Goal: Task Accomplishment & Management: Manage account settings

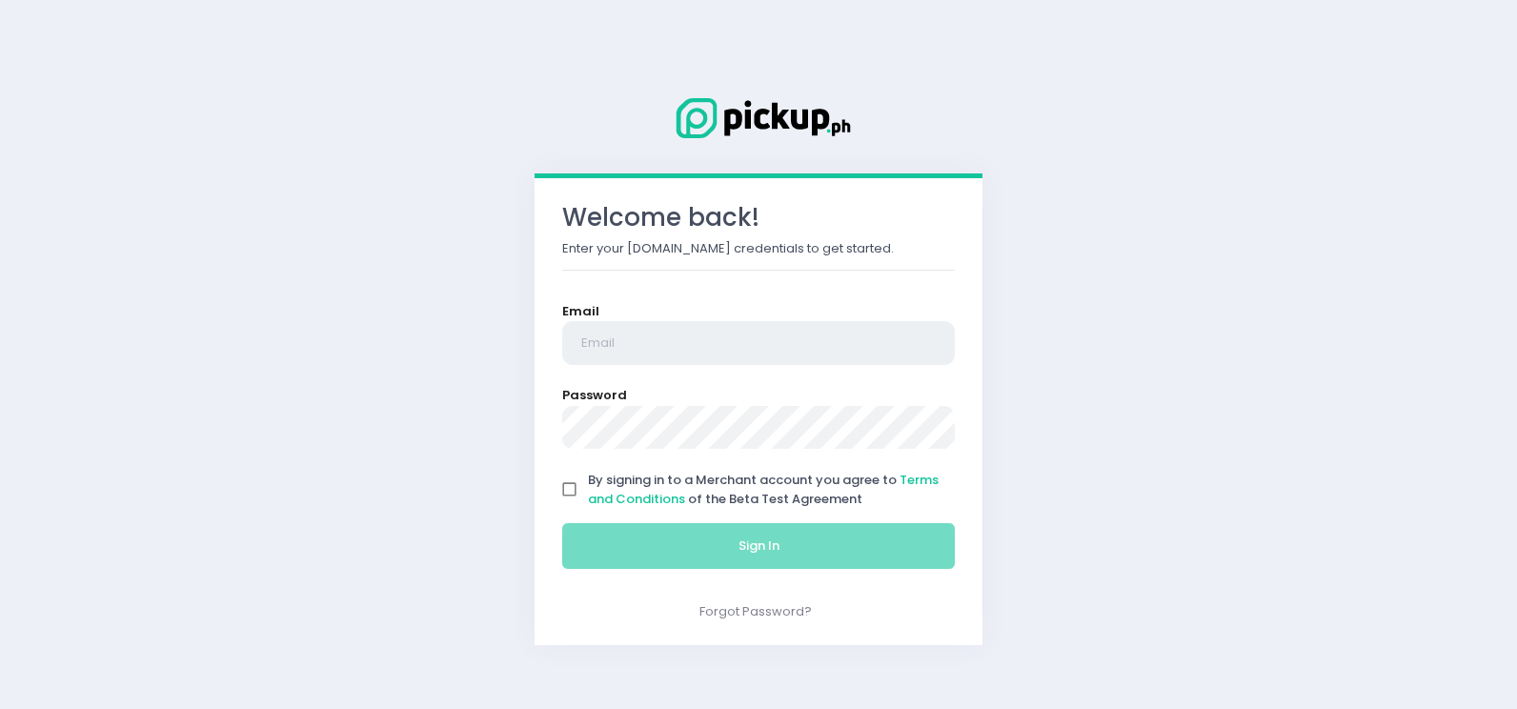
type input "saladstop.solenad@rgoc.com.ph"
click at [564, 490] on input "By signing in to a Merchant account you agree to Terms and Conditions of the Be…" at bounding box center [570, 490] width 36 height 36
checkbox input "true"
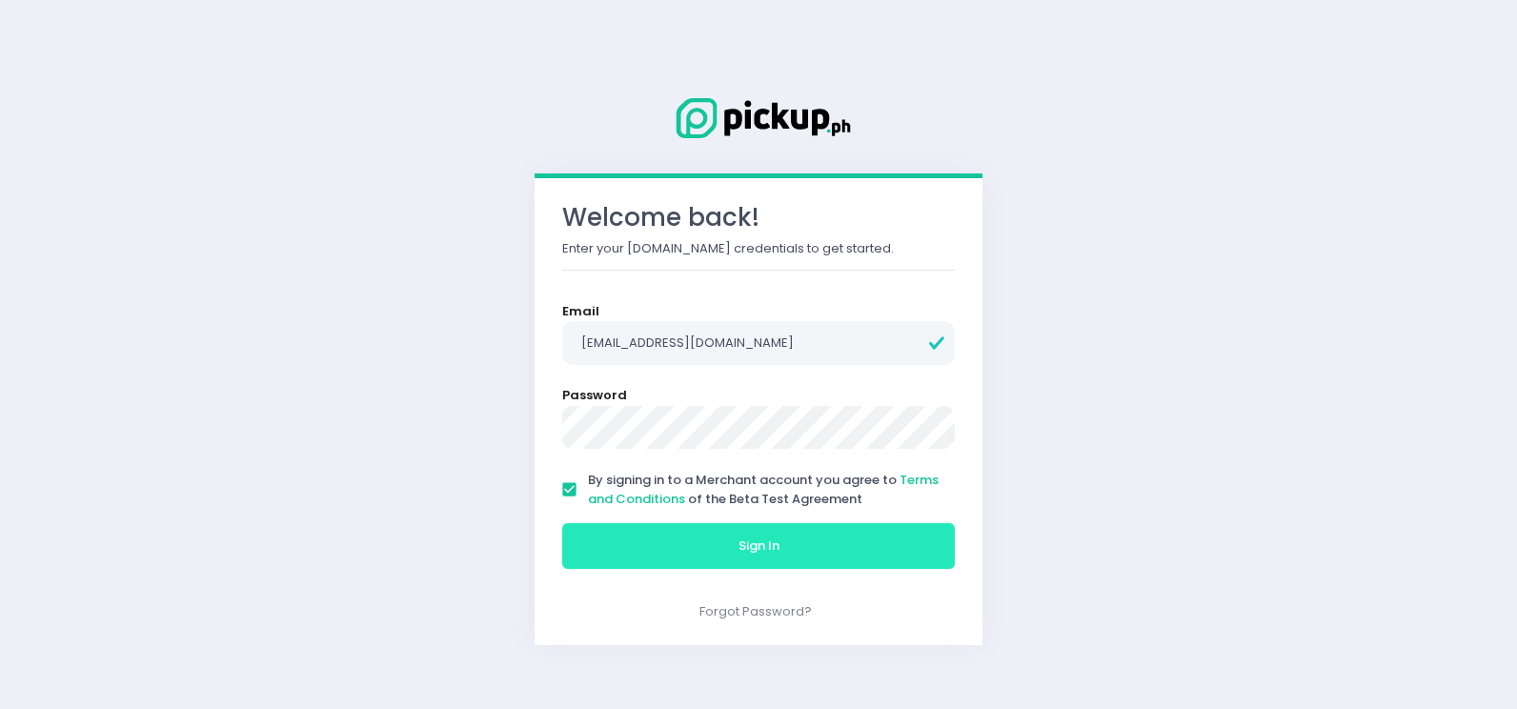
click at [675, 562] on button "Sign In" at bounding box center [758, 546] width 393 height 46
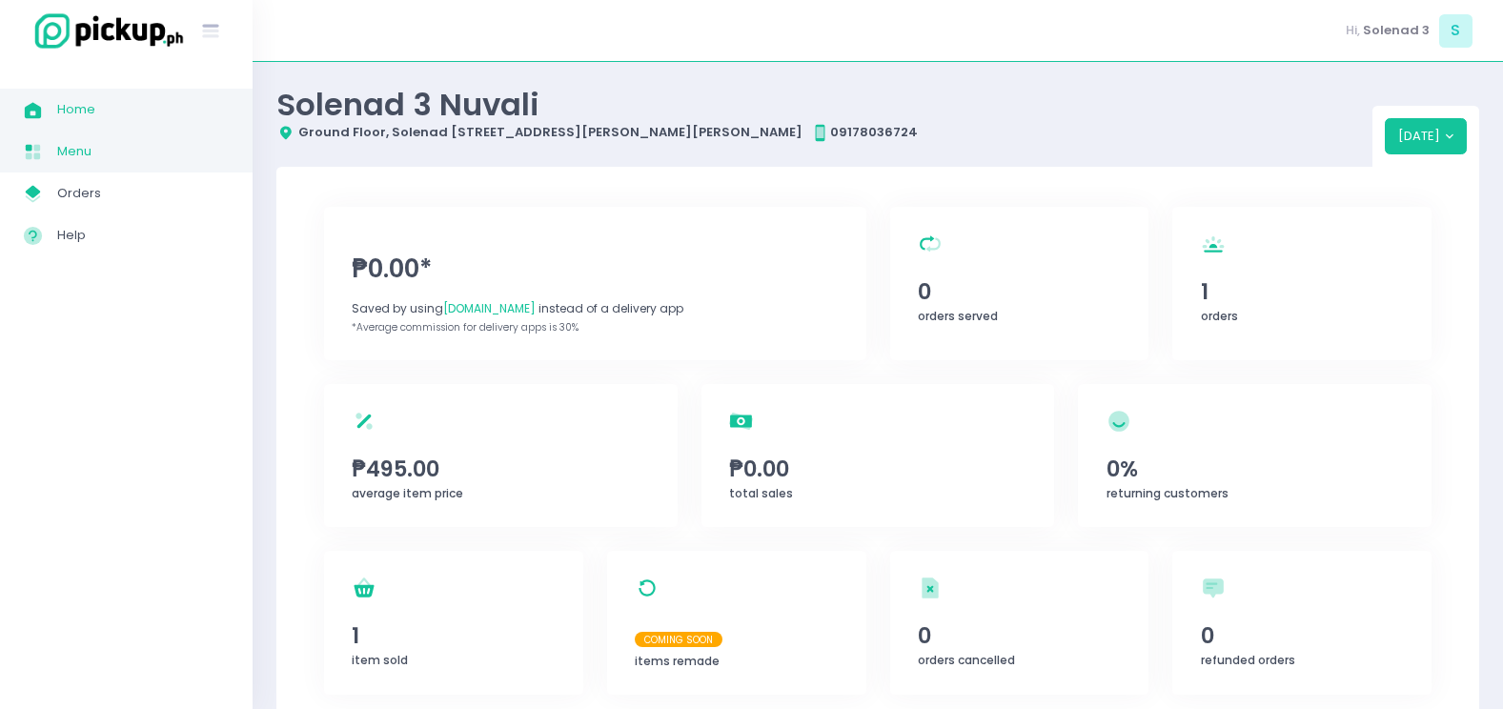
click at [72, 152] on span "Menu" at bounding box center [143, 151] width 172 height 25
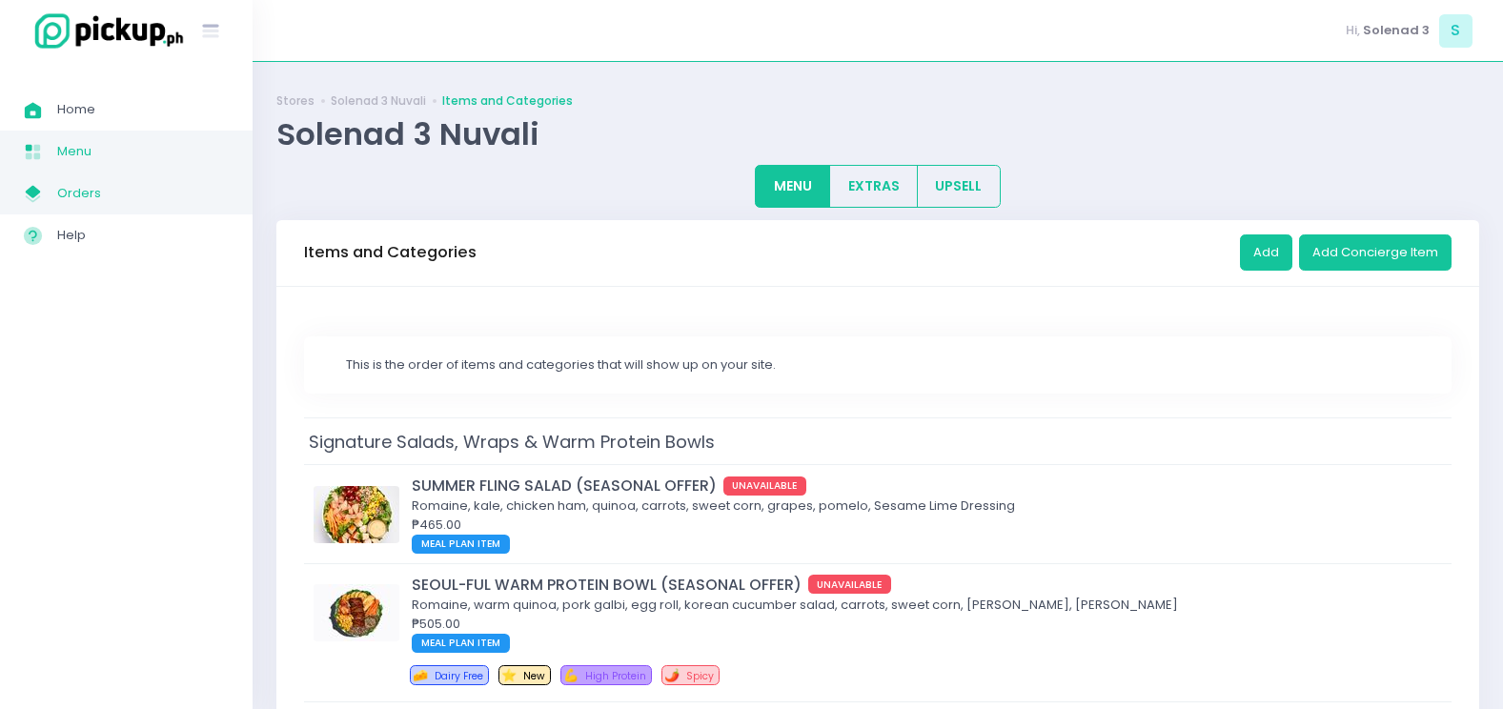
click at [74, 197] on span "Orders" at bounding box center [143, 193] width 172 height 25
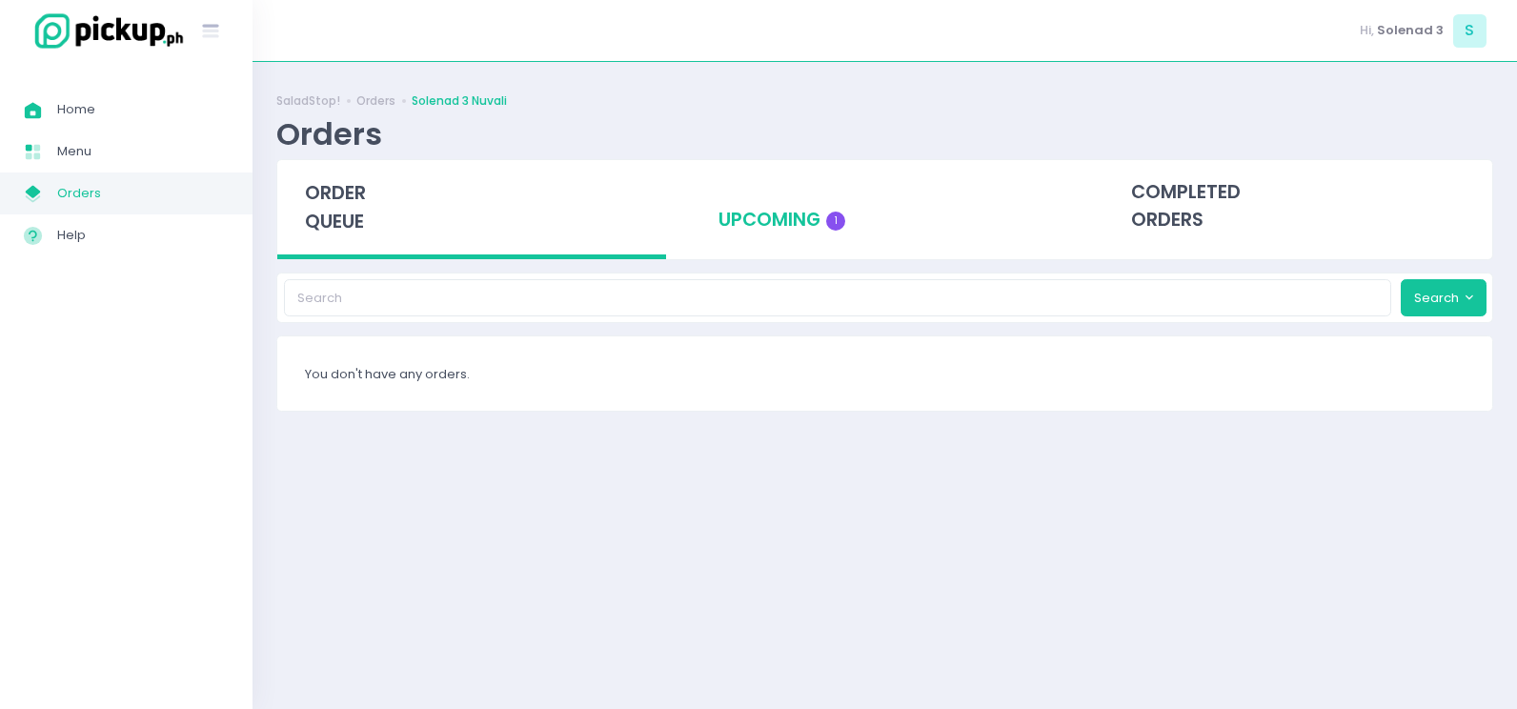
click at [761, 223] on div "upcoming 1" at bounding box center [884, 206] width 389 height 93
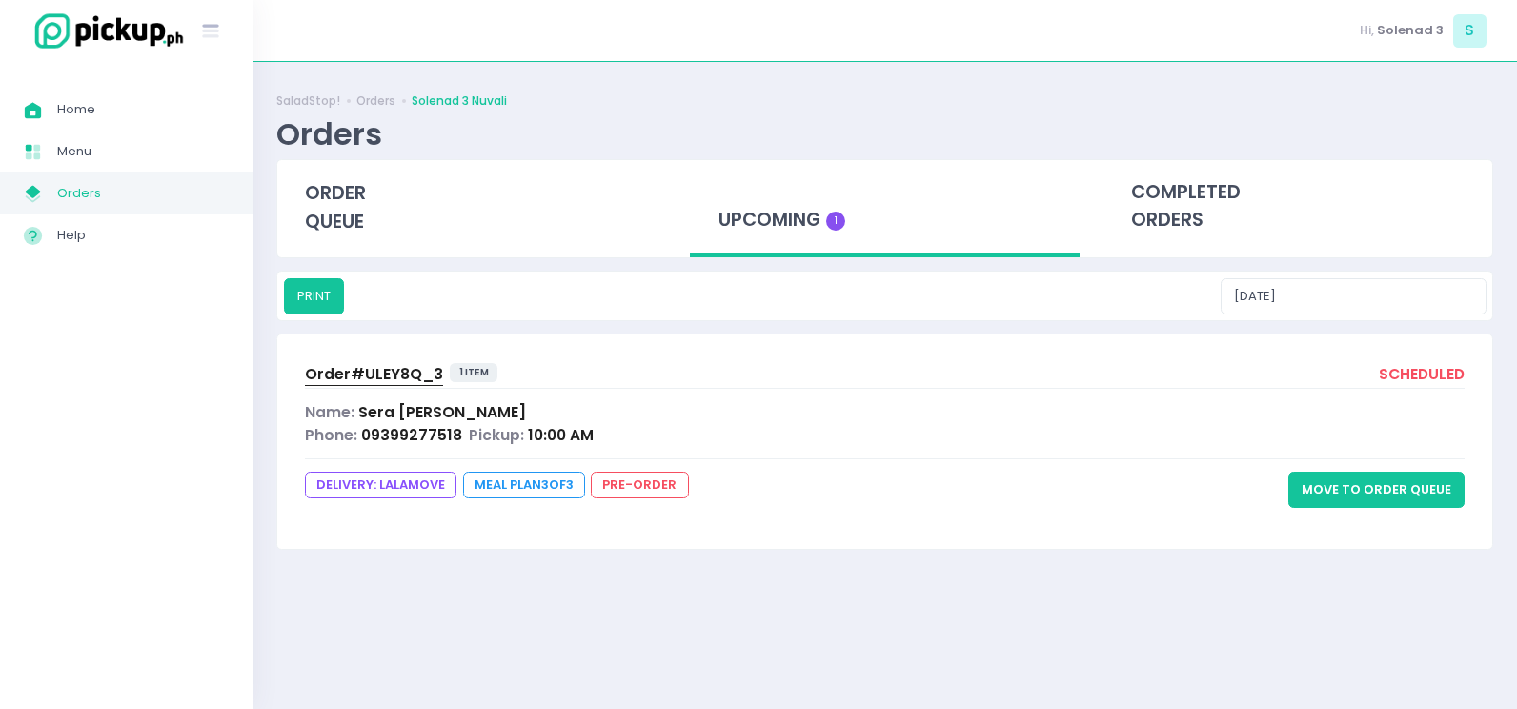
click at [1390, 492] on button "Move to Order Queue" at bounding box center [1376, 490] width 176 height 36
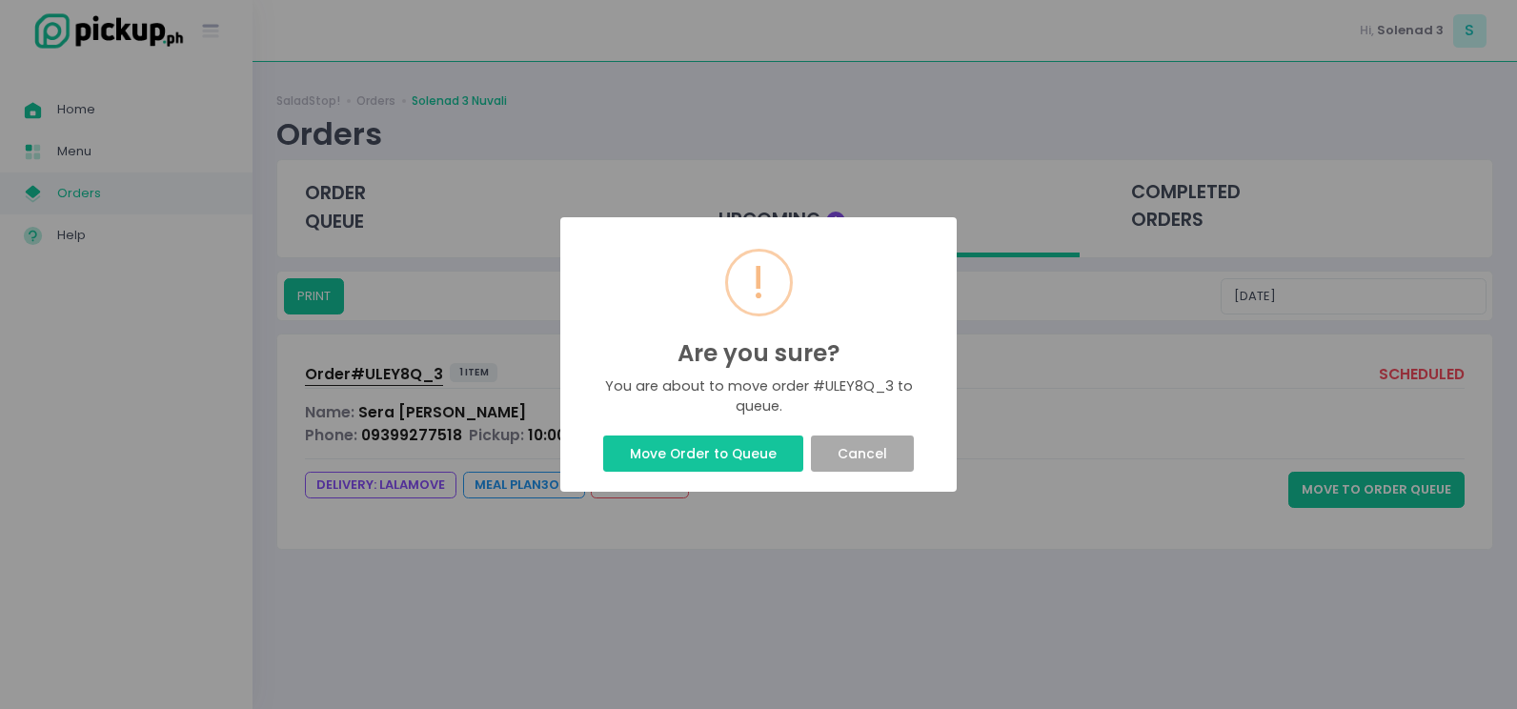
click at [735, 431] on div "! Are you sure? × You are about to move order #ULEY8Q_3 to queue. Move Order to…" at bounding box center [758, 354] width 396 height 274
click at [729, 452] on button "Move Order to Queue" at bounding box center [702, 453] width 199 height 36
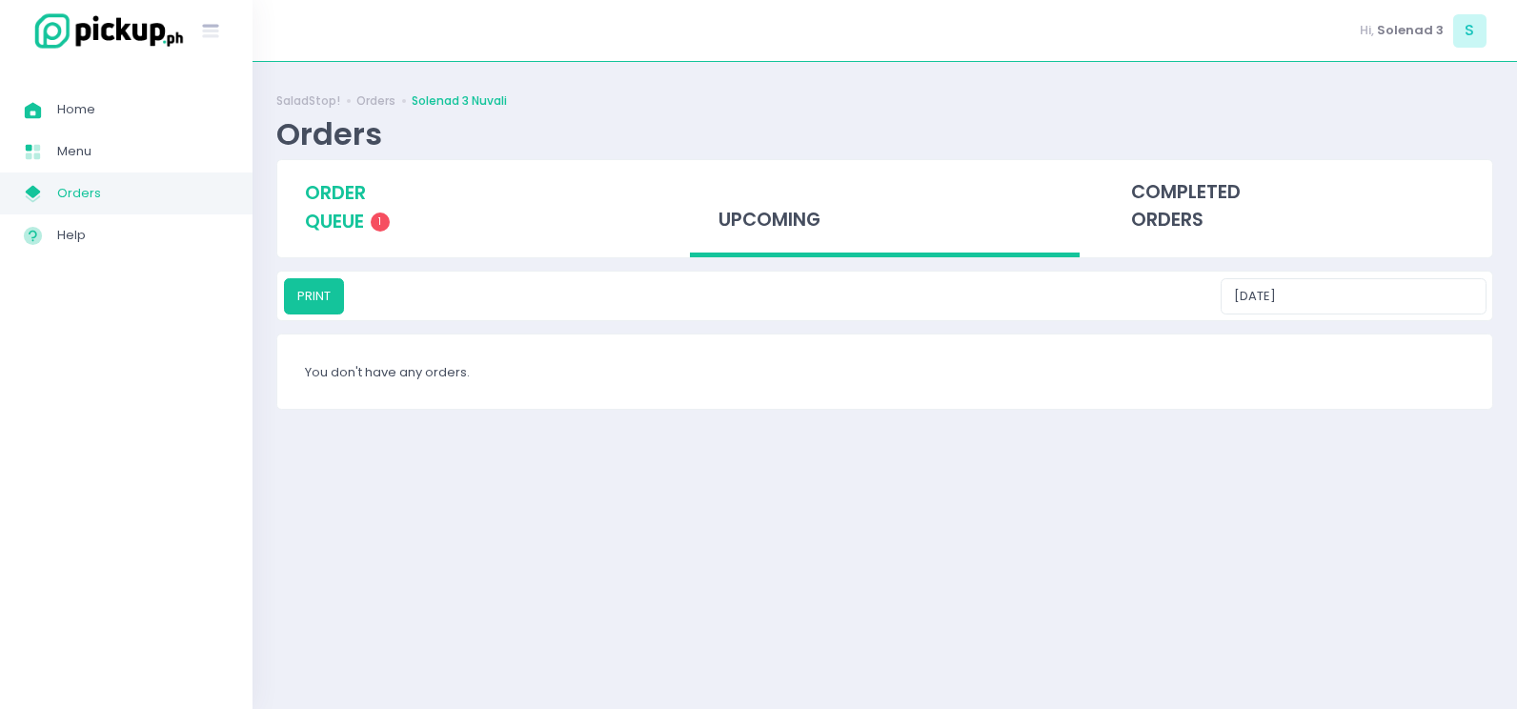
click at [333, 213] on span "order queue" at bounding box center [335, 207] width 61 height 54
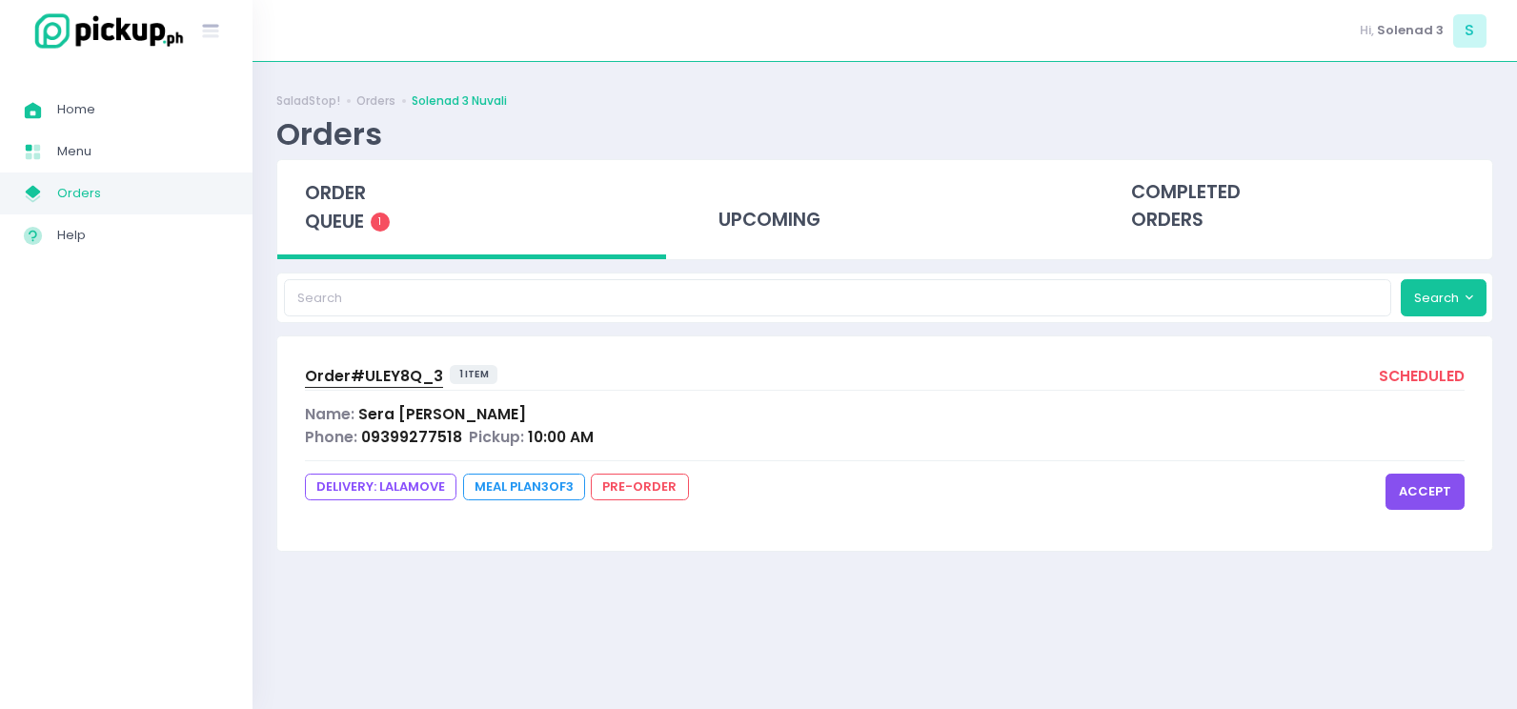
click at [1433, 496] on button "accept" at bounding box center [1425, 492] width 79 height 36
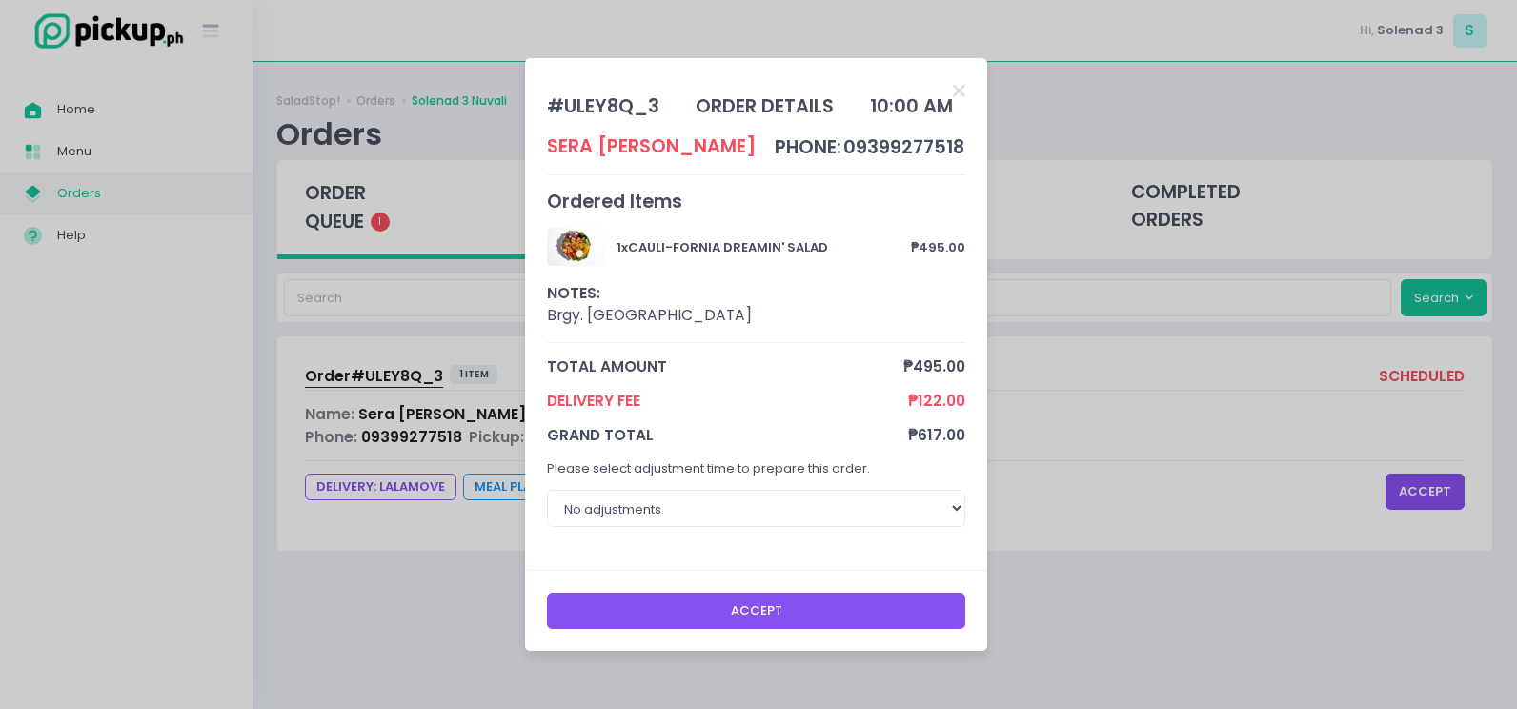
click at [867, 628] on button "Accept" at bounding box center [756, 611] width 419 height 36
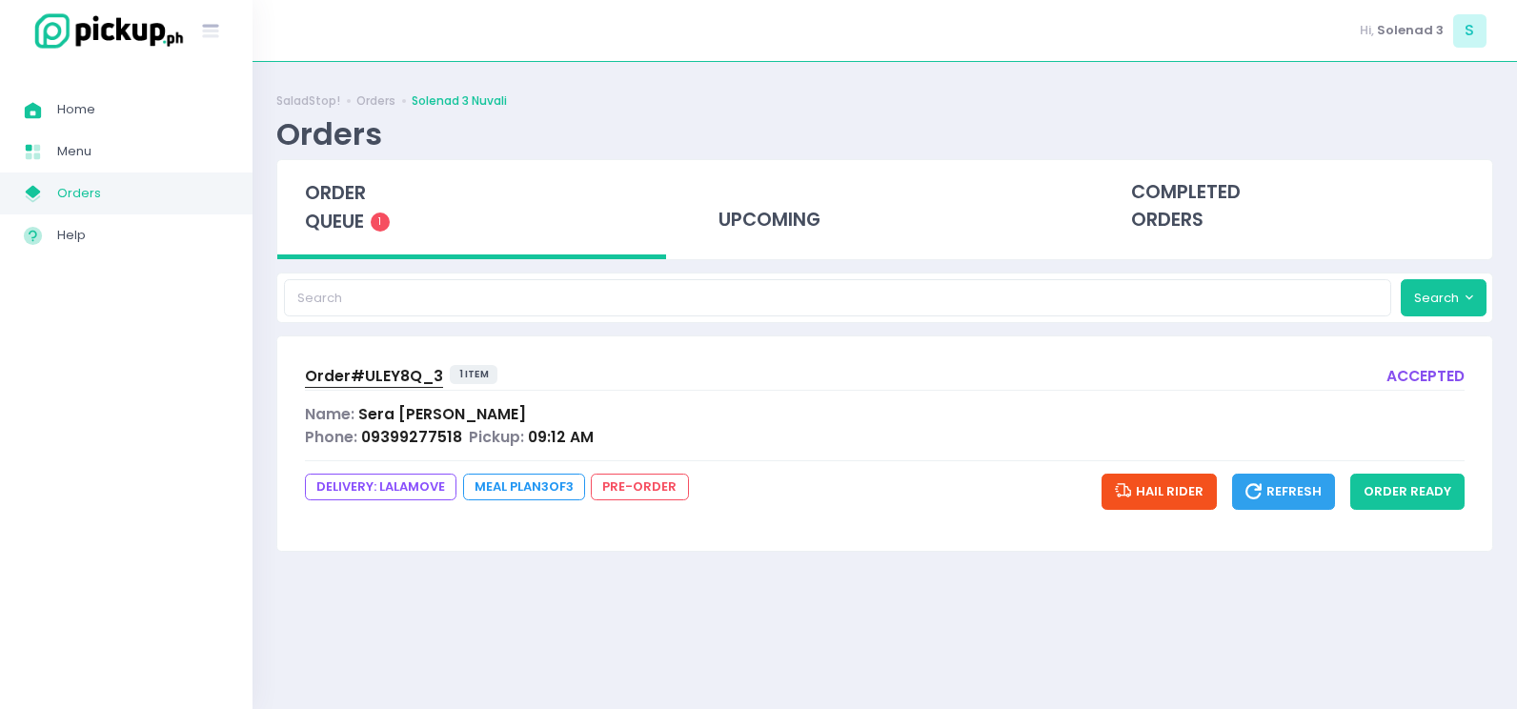
click at [774, 446] on div "Phone: 09399277518 Pickup: 09:12 AM" at bounding box center [885, 437] width 1160 height 22
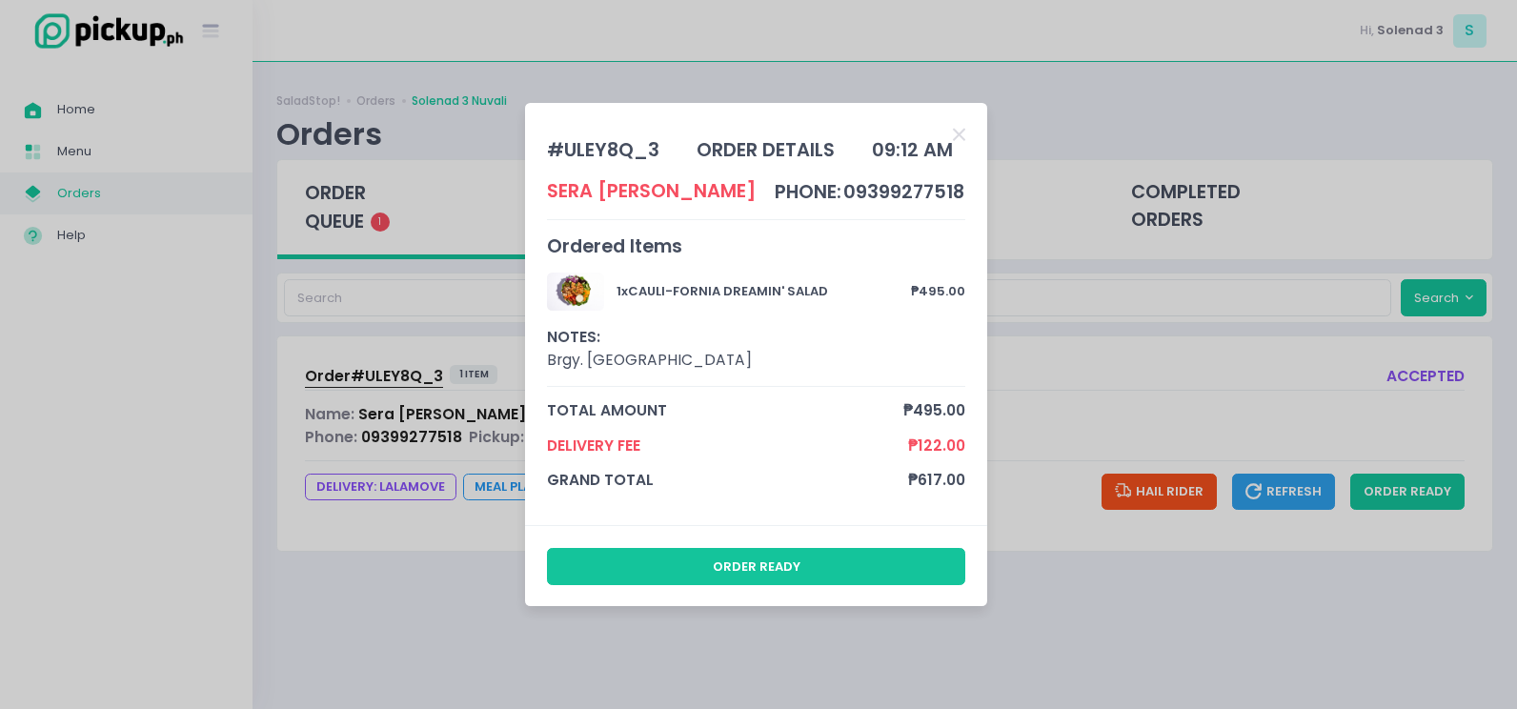
click at [1293, 312] on div "# ULEY8Q_3 order details 09:12 AM Sera Mendoza phone: 09399277518 Ordered Items…" at bounding box center [758, 354] width 1517 height 709
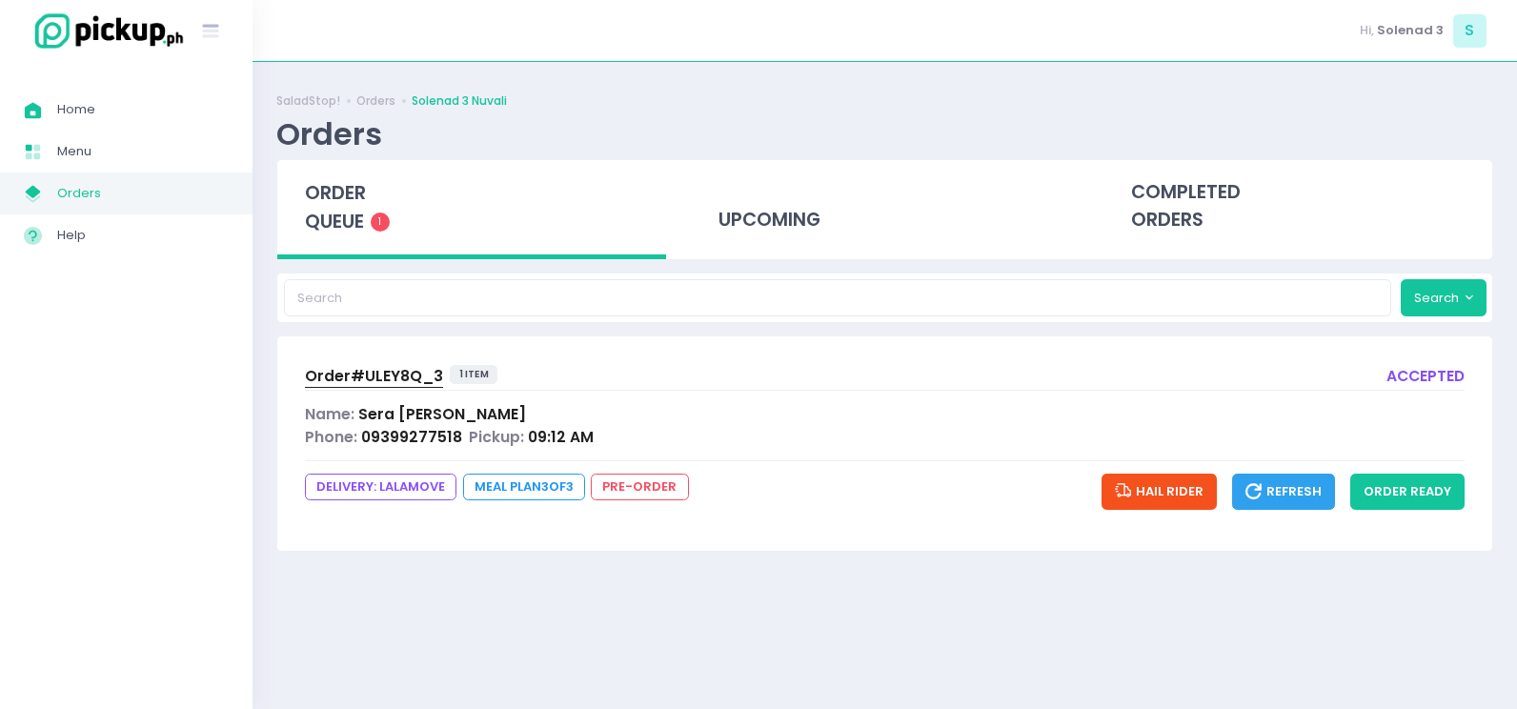
click at [341, 377] on span "Order# ULEY8Q_3" at bounding box center [374, 376] width 138 height 20
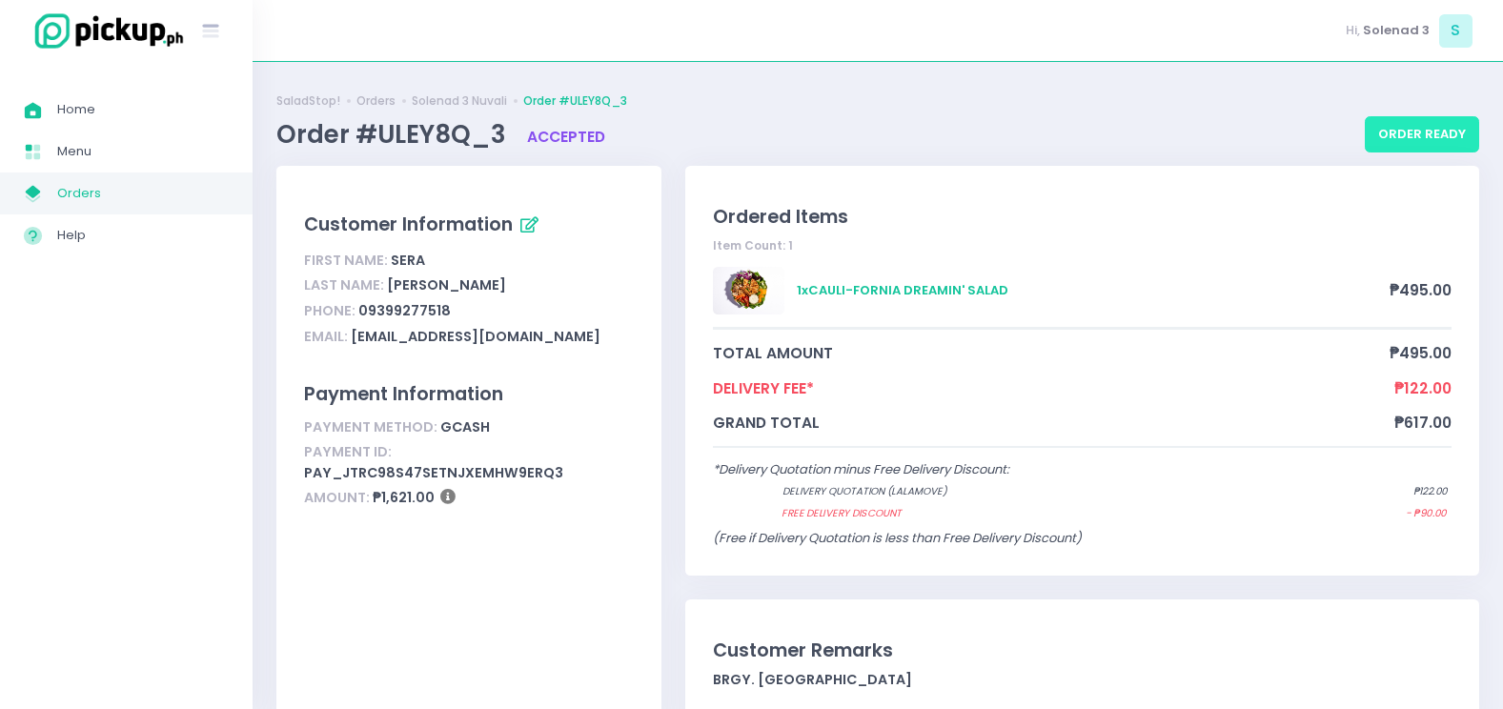
click at [1417, 141] on button "order ready" at bounding box center [1422, 134] width 114 height 36
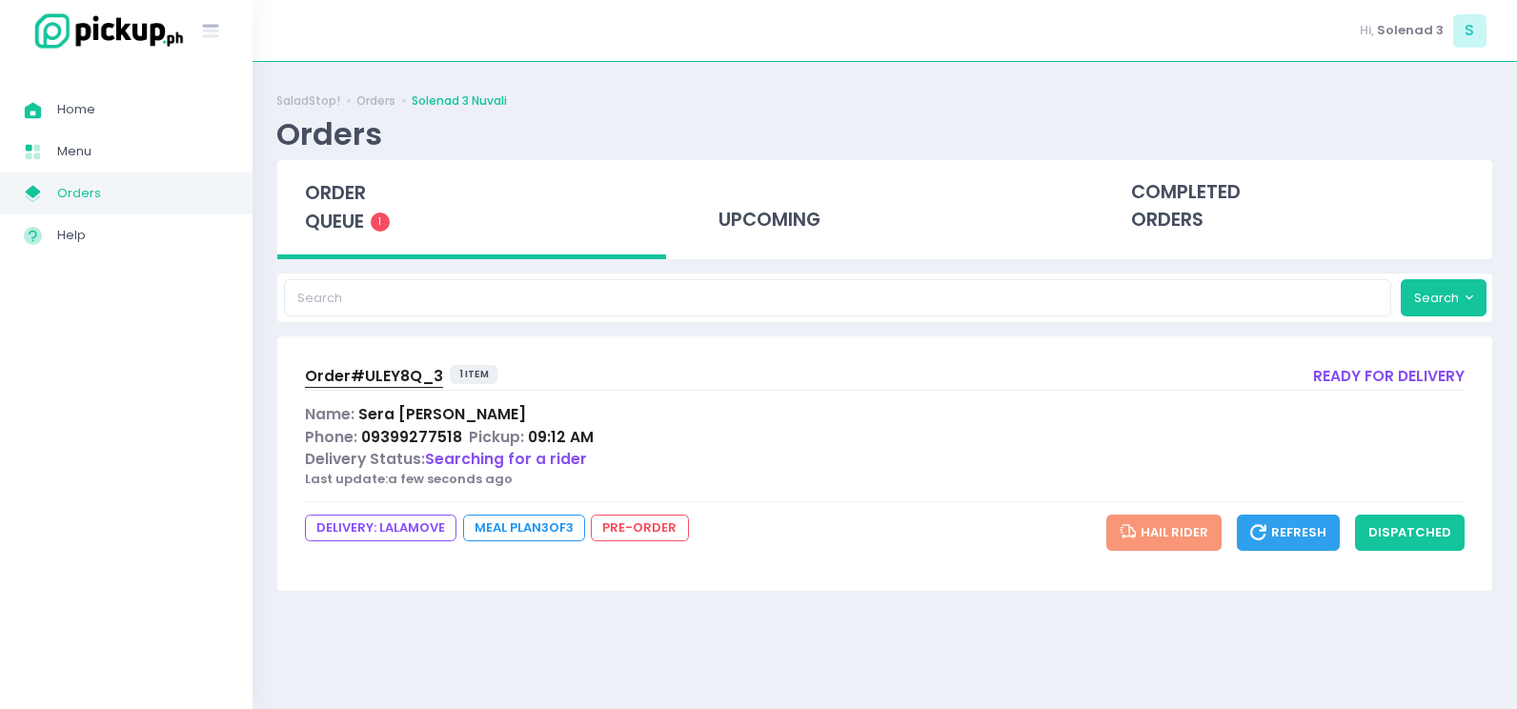
click at [401, 390] on link "Order# ULEY8Q_3" at bounding box center [374, 378] width 138 height 26
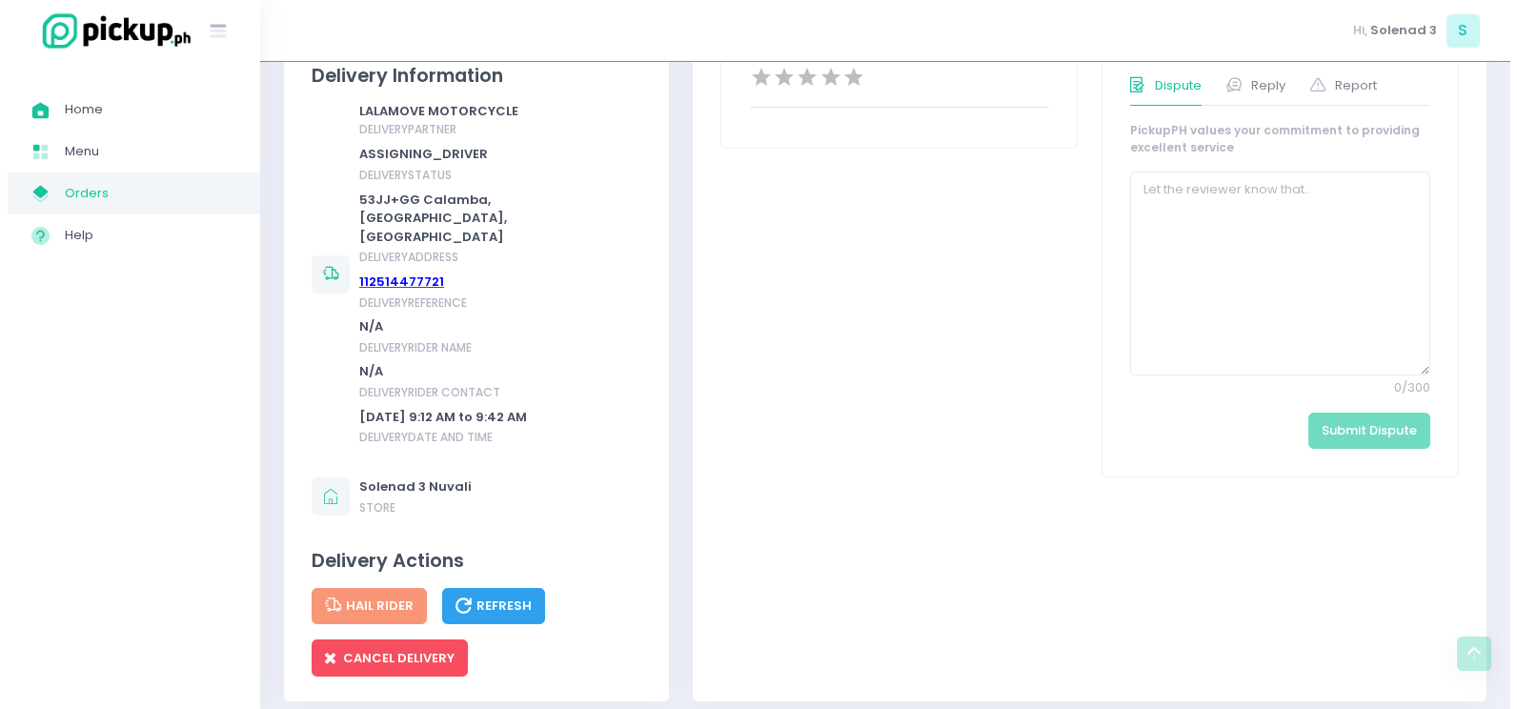
scroll to position [1048, 0]
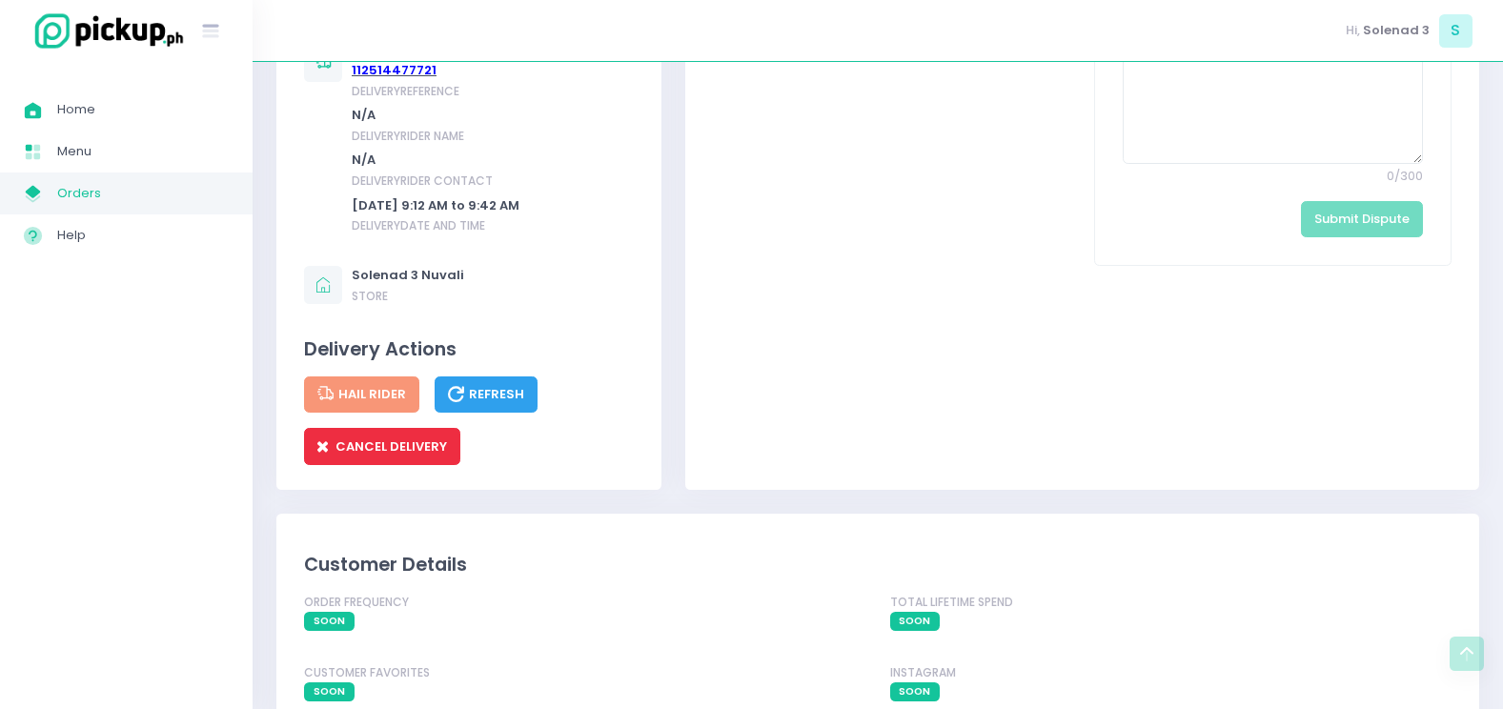
click at [393, 437] on span "CANCEL DELIVERY" at bounding box center [382, 446] width 130 height 18
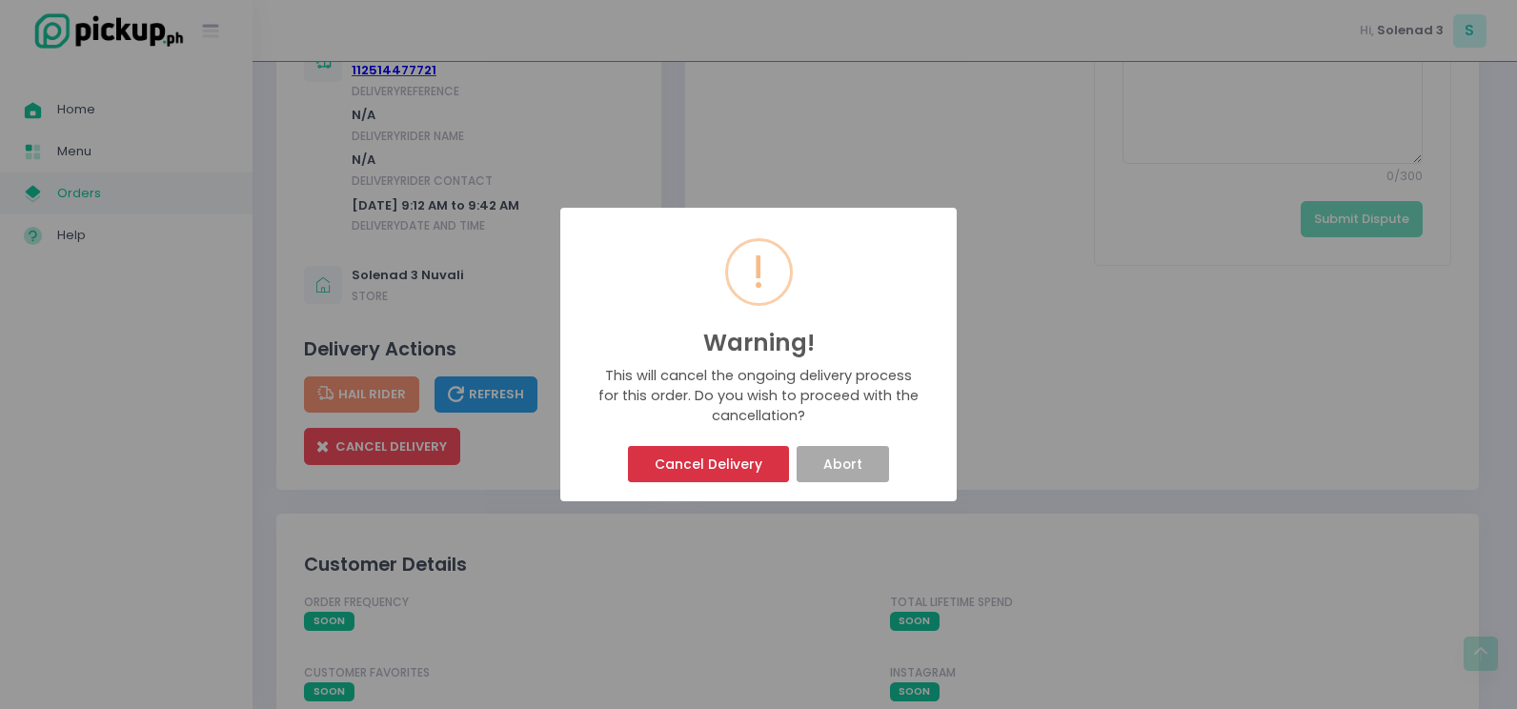
click at [692, 457] on button "Cancel Delivery" at bounding box center [708, 464] width 160 height 36
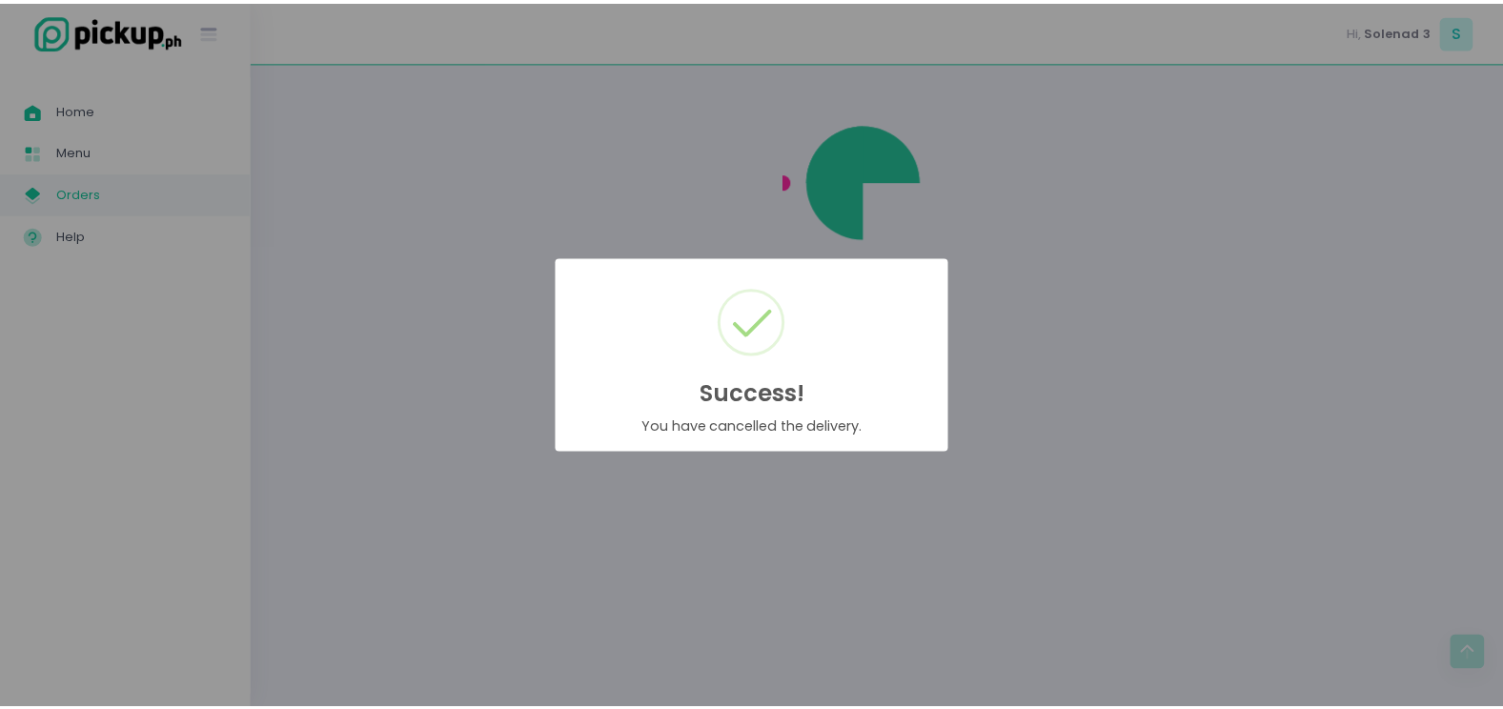
scroll to position [0, 0]
